Goal: Navigation & Orientation: Find specific page/section

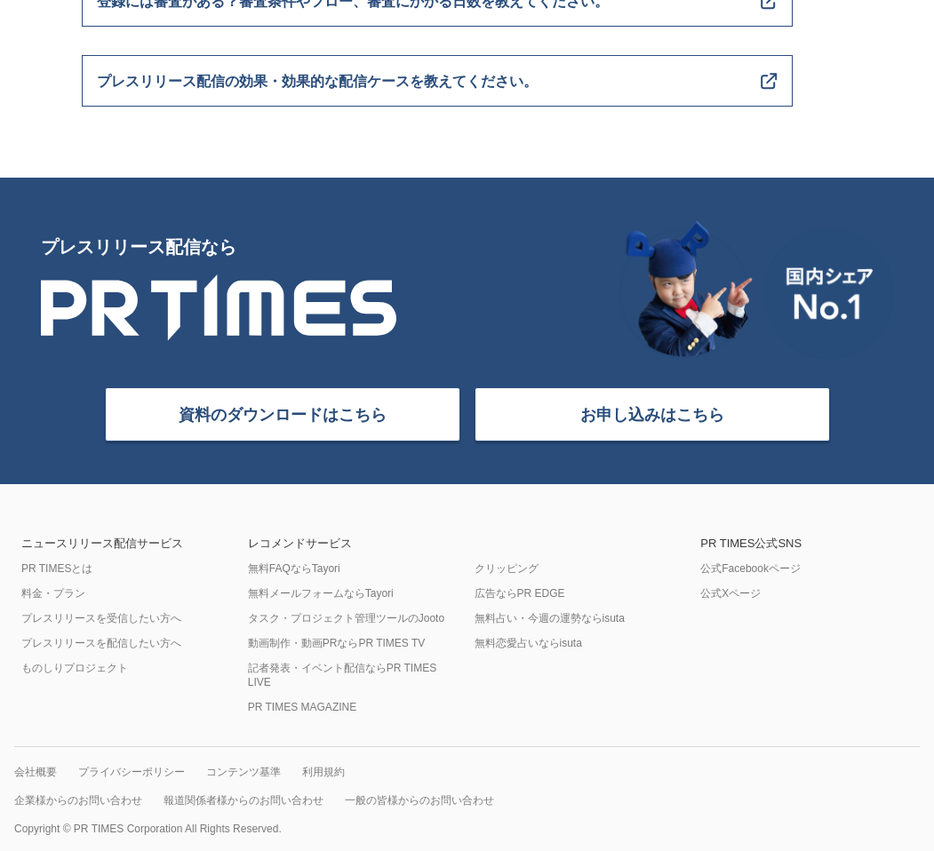
scroll to position [7429, 0]
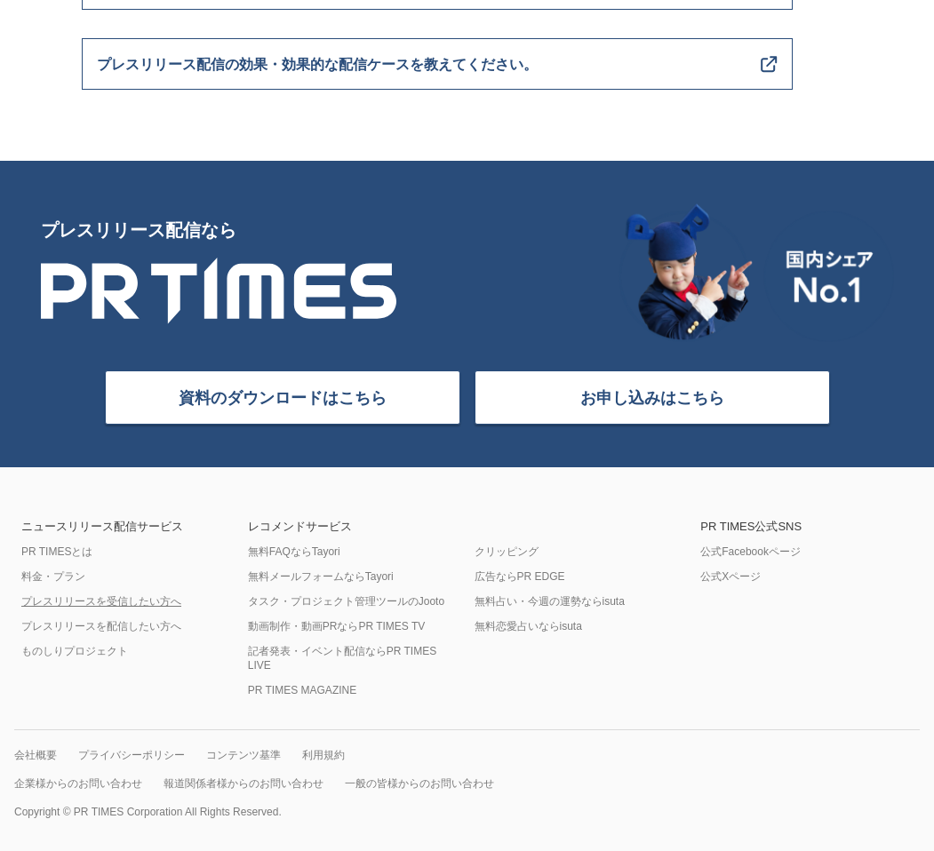
click at [142, 601] on link "プレスリリースを受信したい方へ" at bounding box center [101, 602] width 160 height 14
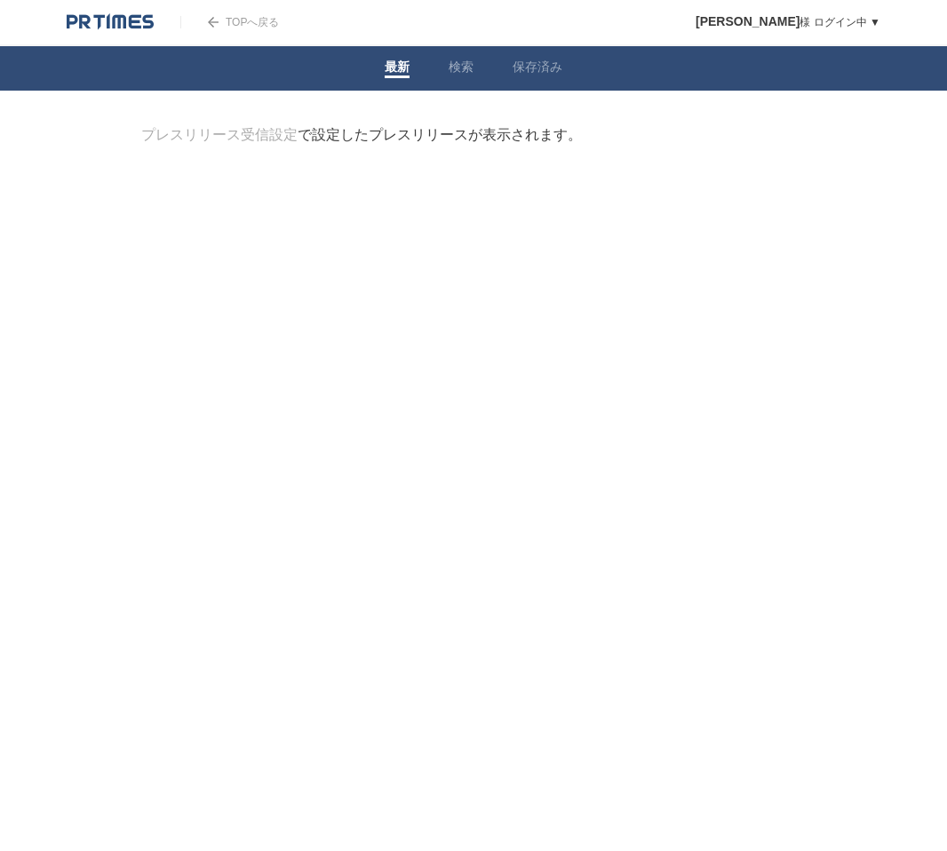
click at [460, 70] on link "検索" at bounding box center [461, 69] width 25 height 19
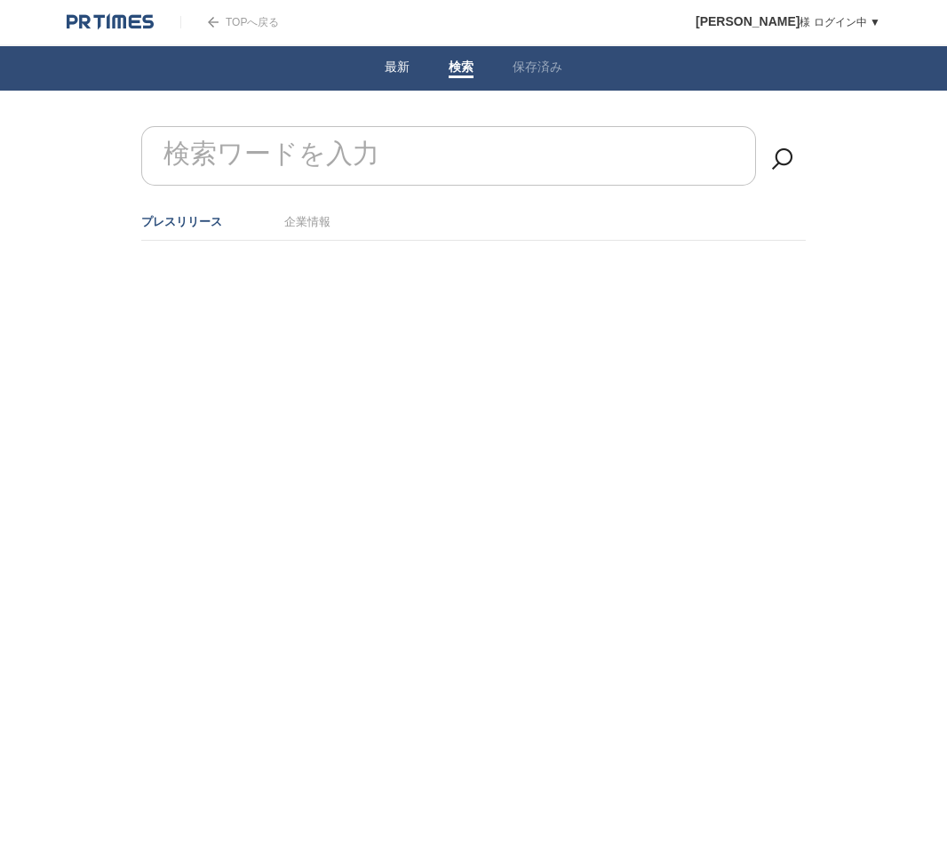
click at [405, 63] on link "最新" at bounding box center [397, 69] width 25 height 19
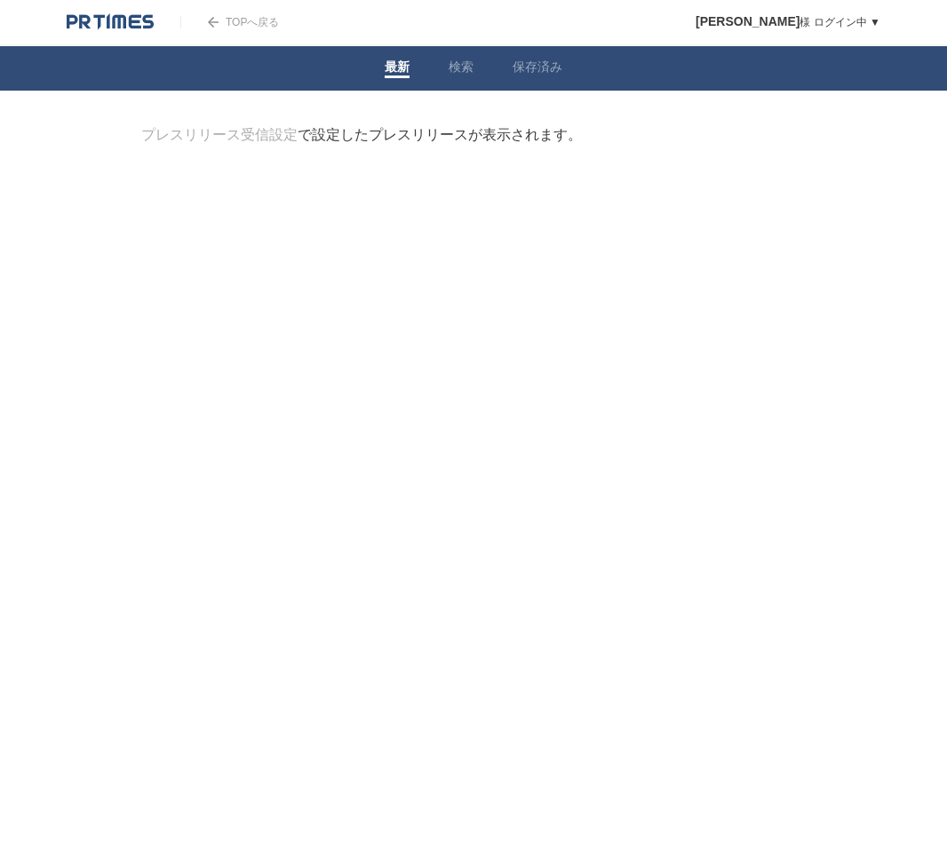
click at [253, 21] on link "TOPへ戻る" at bounding box center [229, 22] width 99 height 12
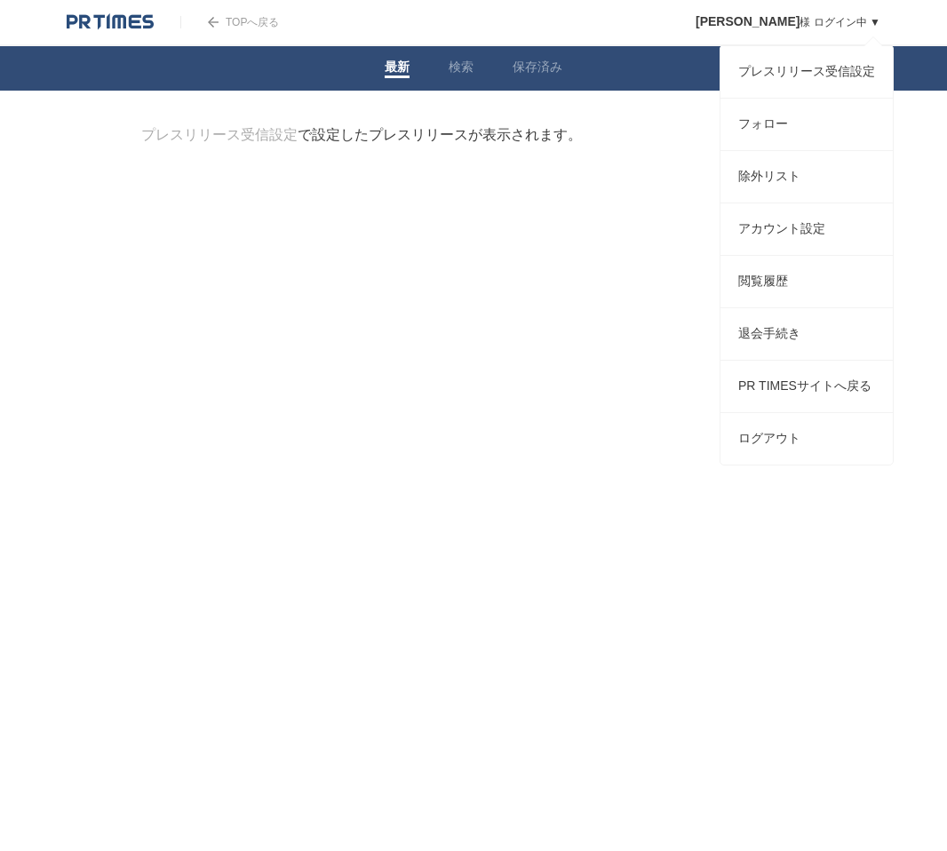
click at [855, 25] on link "[PERSON_NAME] ログイン中 ▼" at bounding box center [788, 22] width 185 height 12
click at [850, 412] on link "PR TIMESサイトへ戻る" at bounding box center [807, 387] width 172 height 52
